Goal: Information Seeking & Learning: Learn about a topic

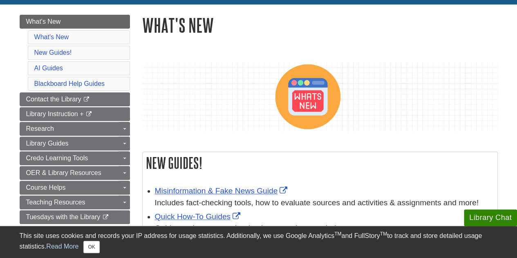
scroll to position [87, 0]
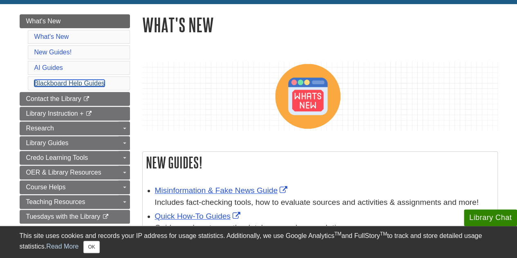
click at [75, 81] on link "Blackboard Help Guides" at bounding box center [69, 83] width 71 height 7
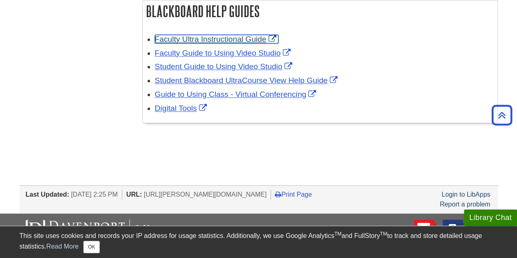
click at [207, 38] on link "Faculty Ultra Instructional Guide" at bounding box center [216, 39] width 123 height 9
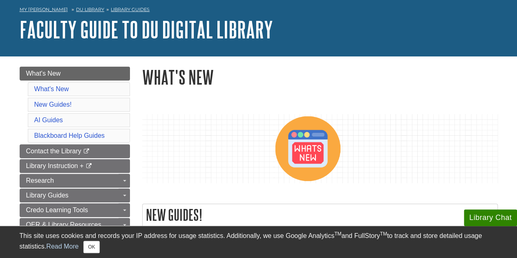
scroll to position [0, 0]
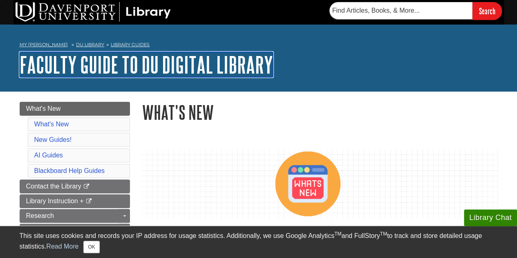
click at [116, 67] on link "Faculty Guide to DU Digital Library" at bounding box center [146, 64] width 253 height 25
